Goal: Check status

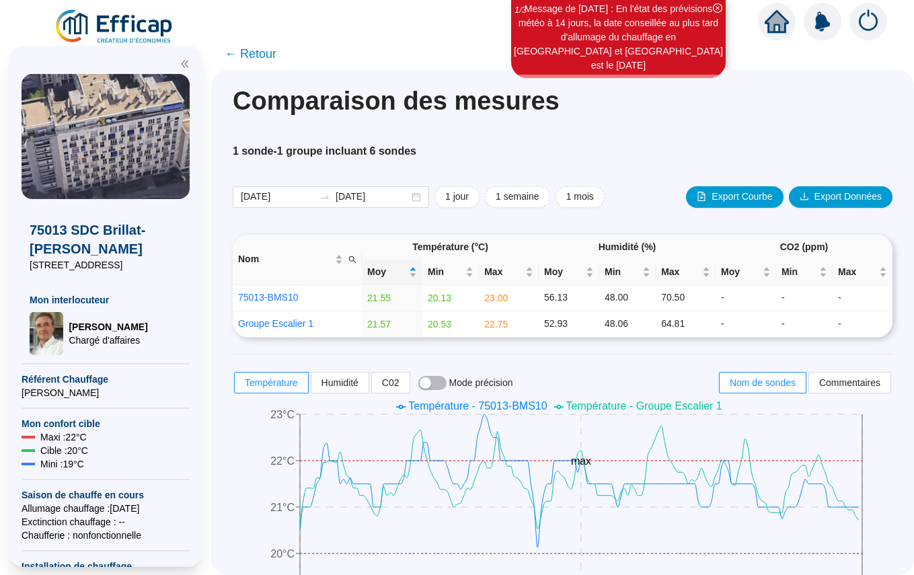
click at [776, 24] on icon "home" at bounding box center [777, 21] width 24 height 19
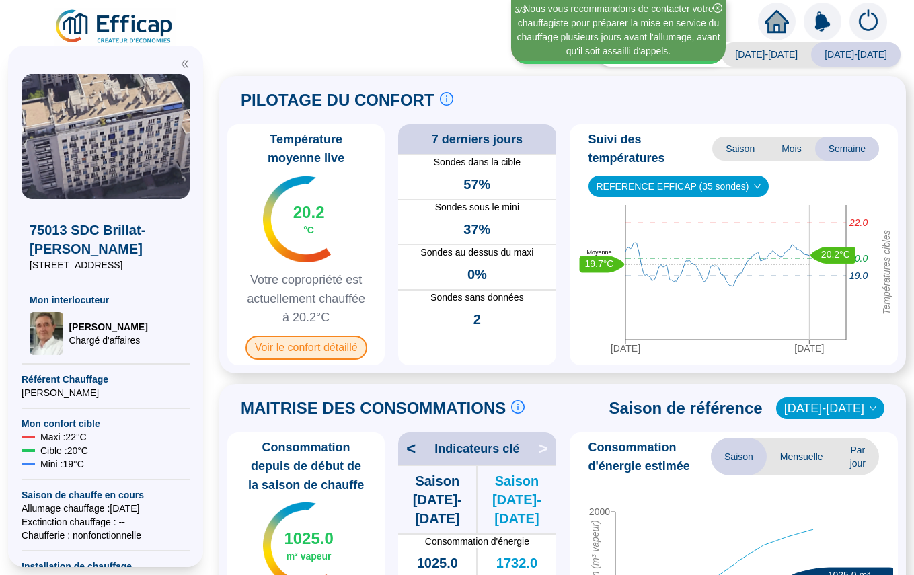
click at [304, 343] on span "Voir le confort détaillé" at bounding box center [307, 348] width 122 height 24
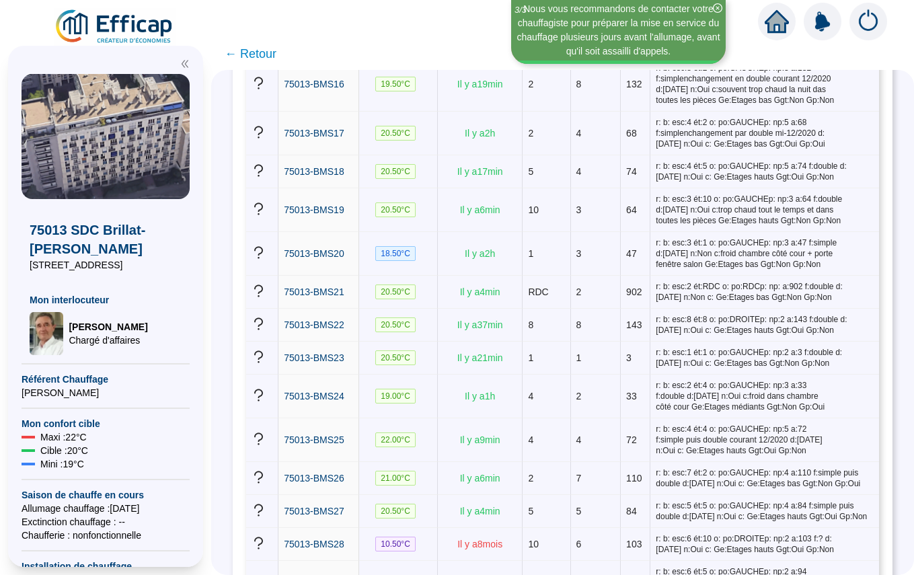
scroll to position [825, 0]
